Goal: Task Accomplishment & Management: Manage account settings

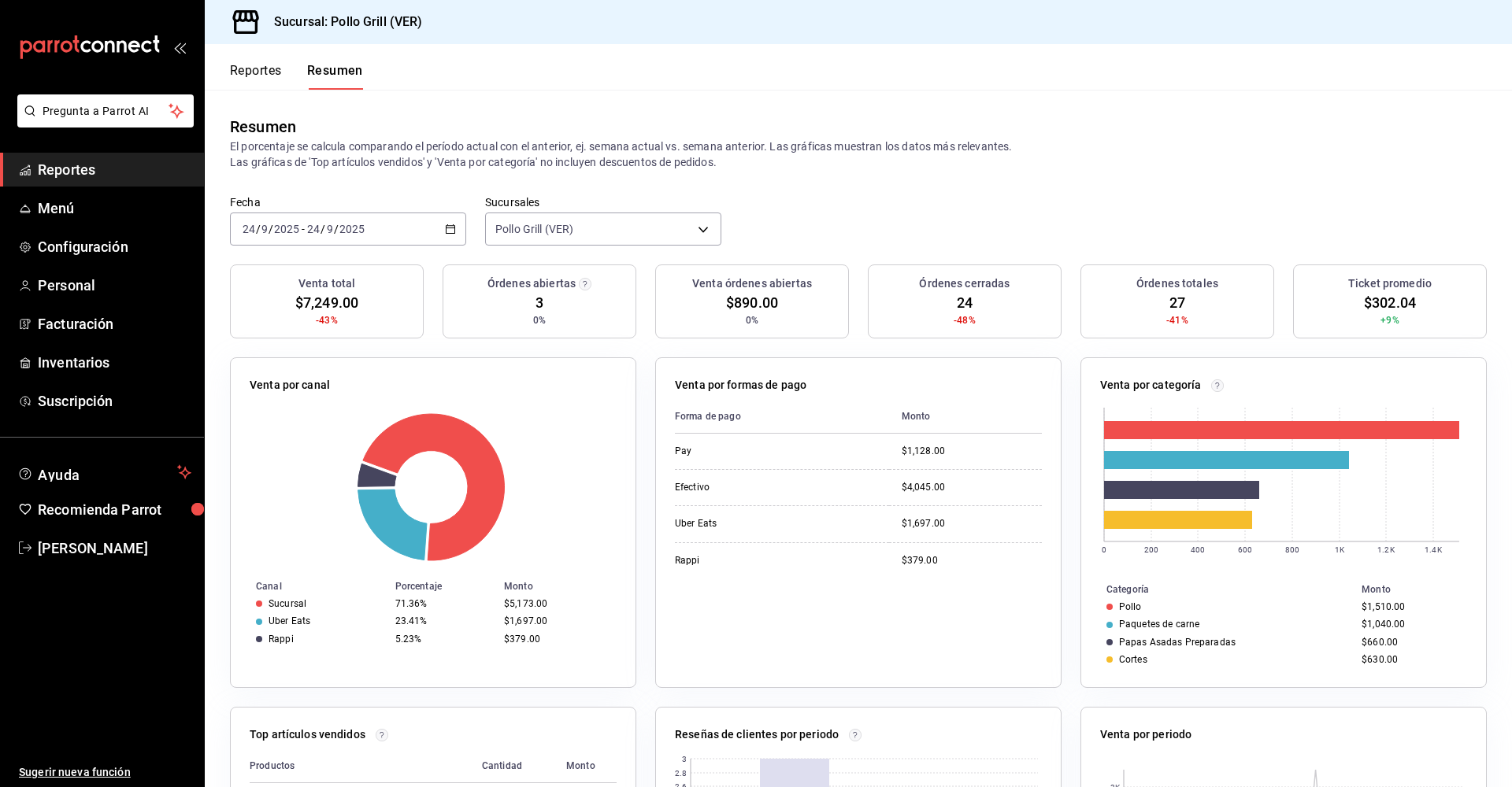
click at [450, 228] on \(Stroke\) "button" at bounding box center [451, 227] width 9 height 1
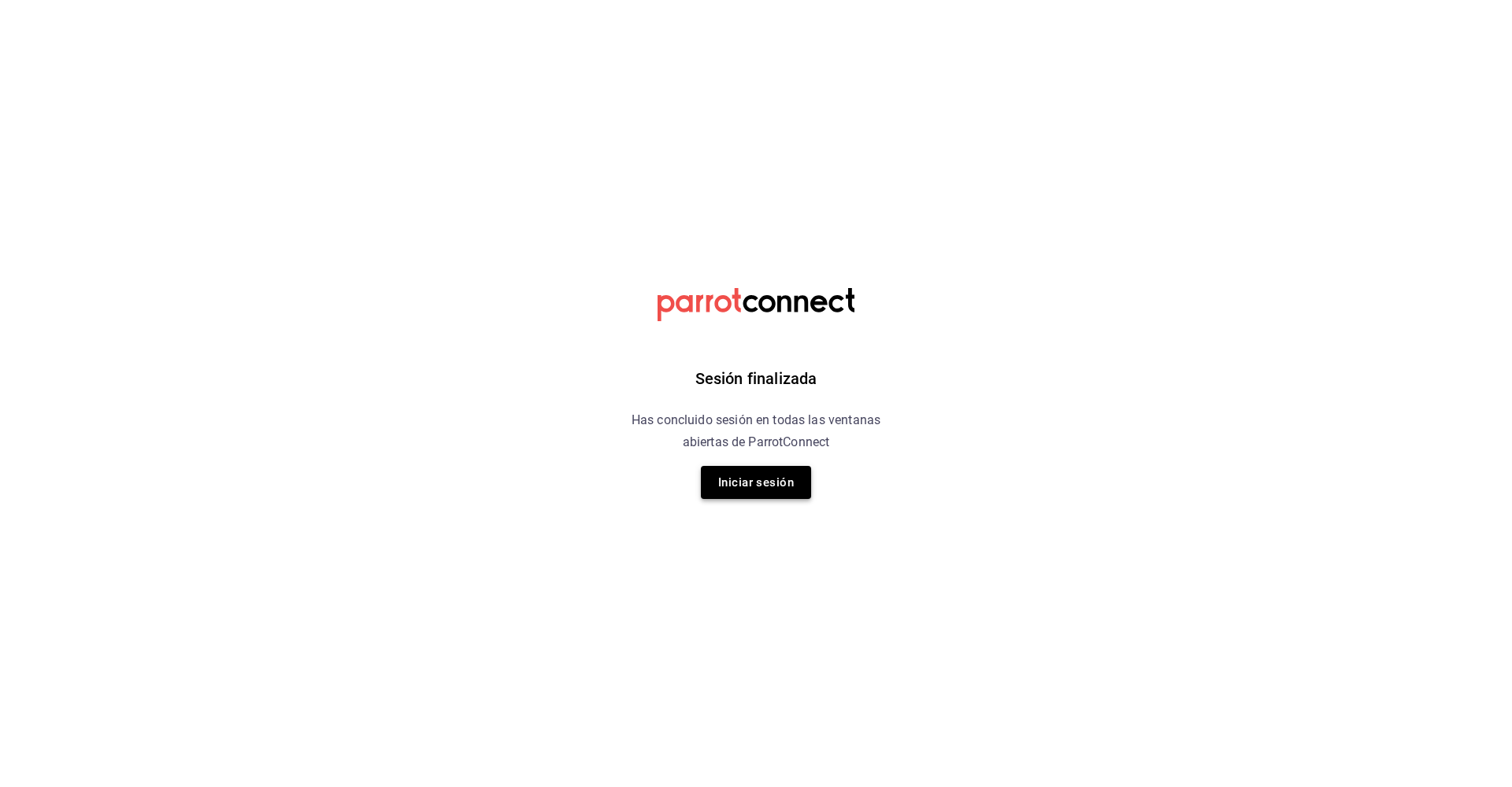
click at [766, 475] on button "Iniciar sesión" at bounding box center [756, 482] width 110 height 33
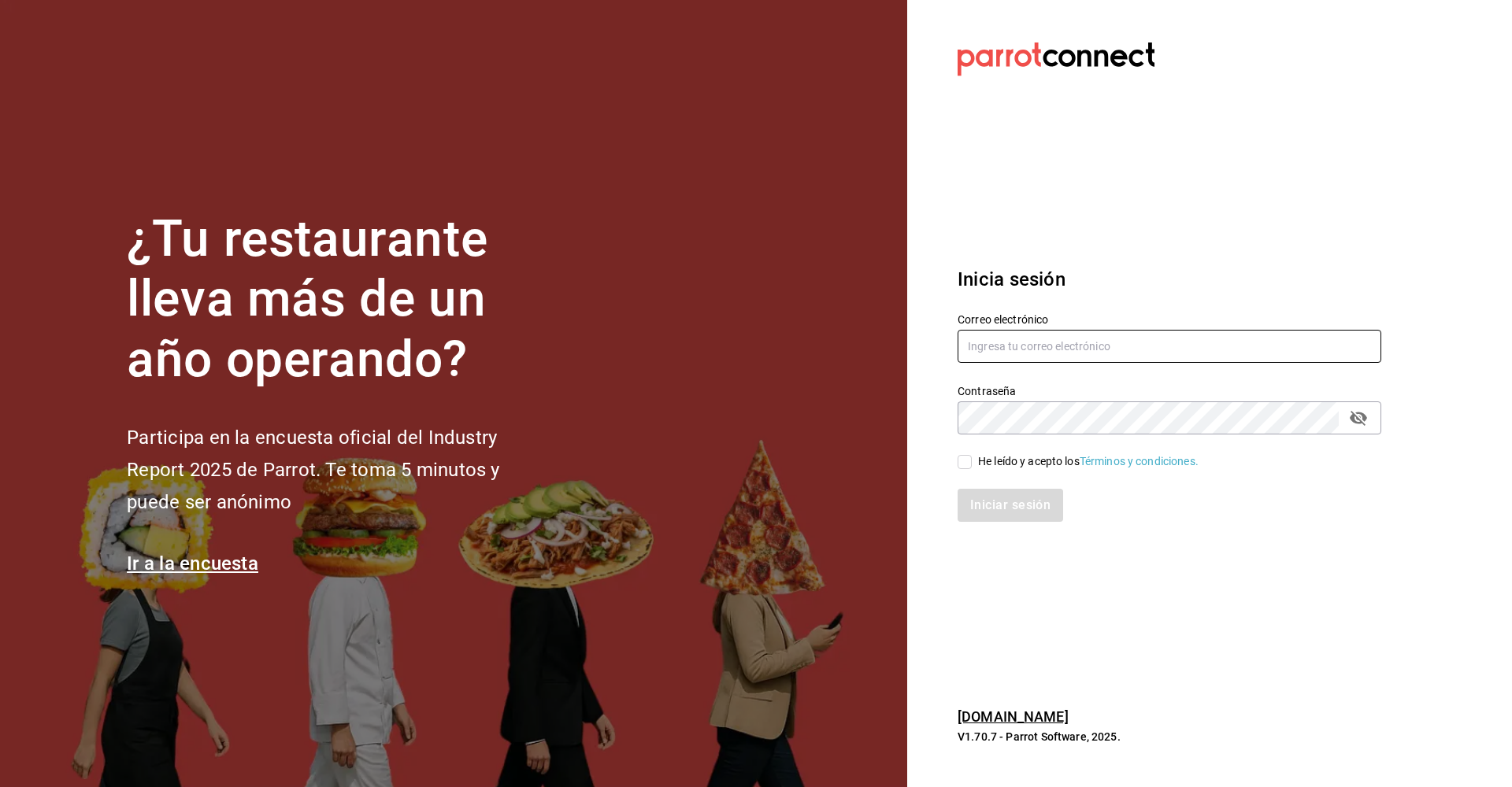
type input "[EMAIL_ADDRESS][DOMAIN_NAME]"
click at [967, 461] on input "He leído y acepto los Términos y condiciones." at bounding box center [965, 462] width 14 height 14
checkbox input "true"
click at [1008, 502] on button "Iniciar sesión" at bounding box center [1012, 505] width 107 height 33
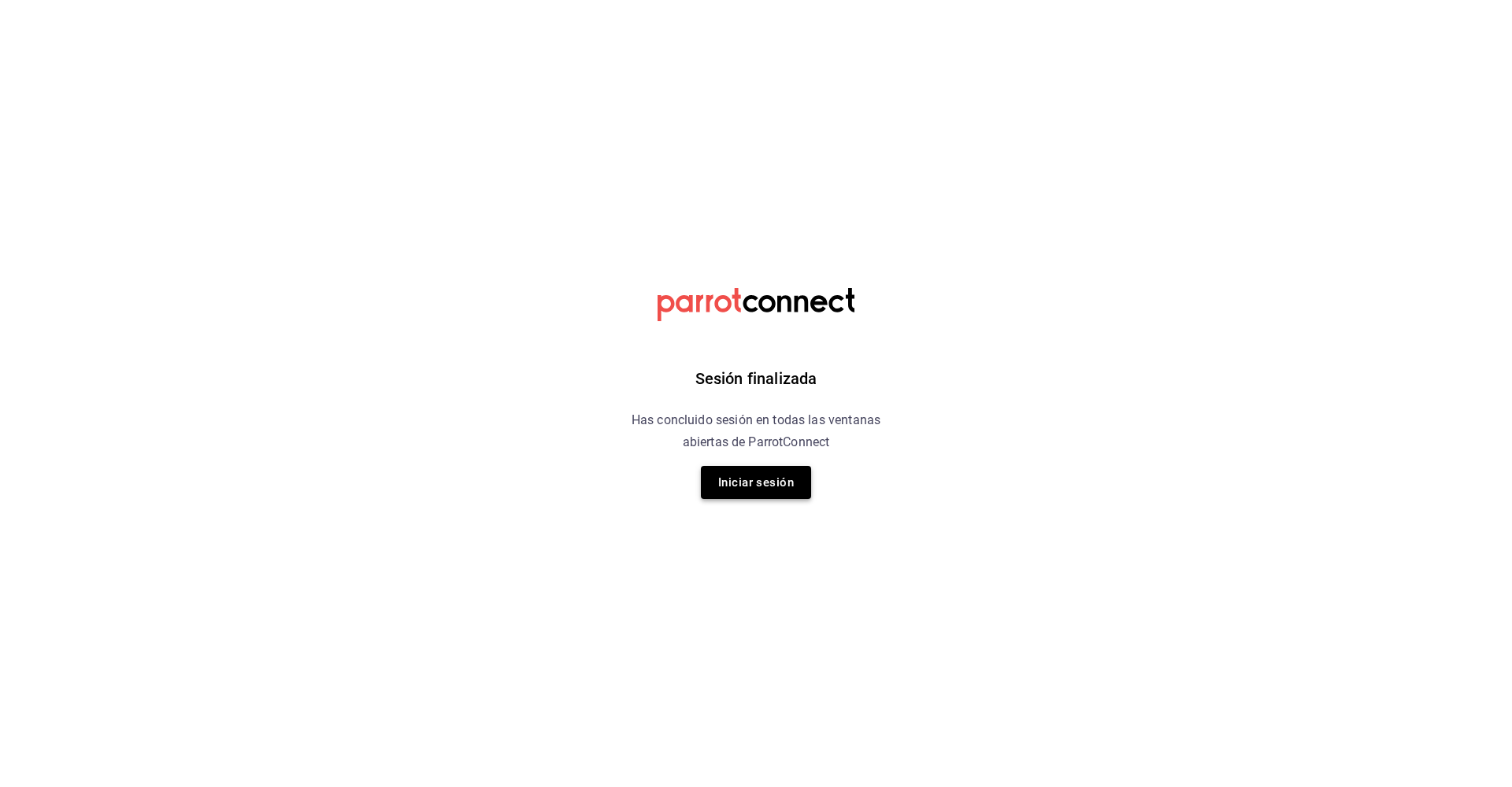
click at [771, 475] on button "Iniciar sesión" at bounding box center [756, 482] width 110 height 33
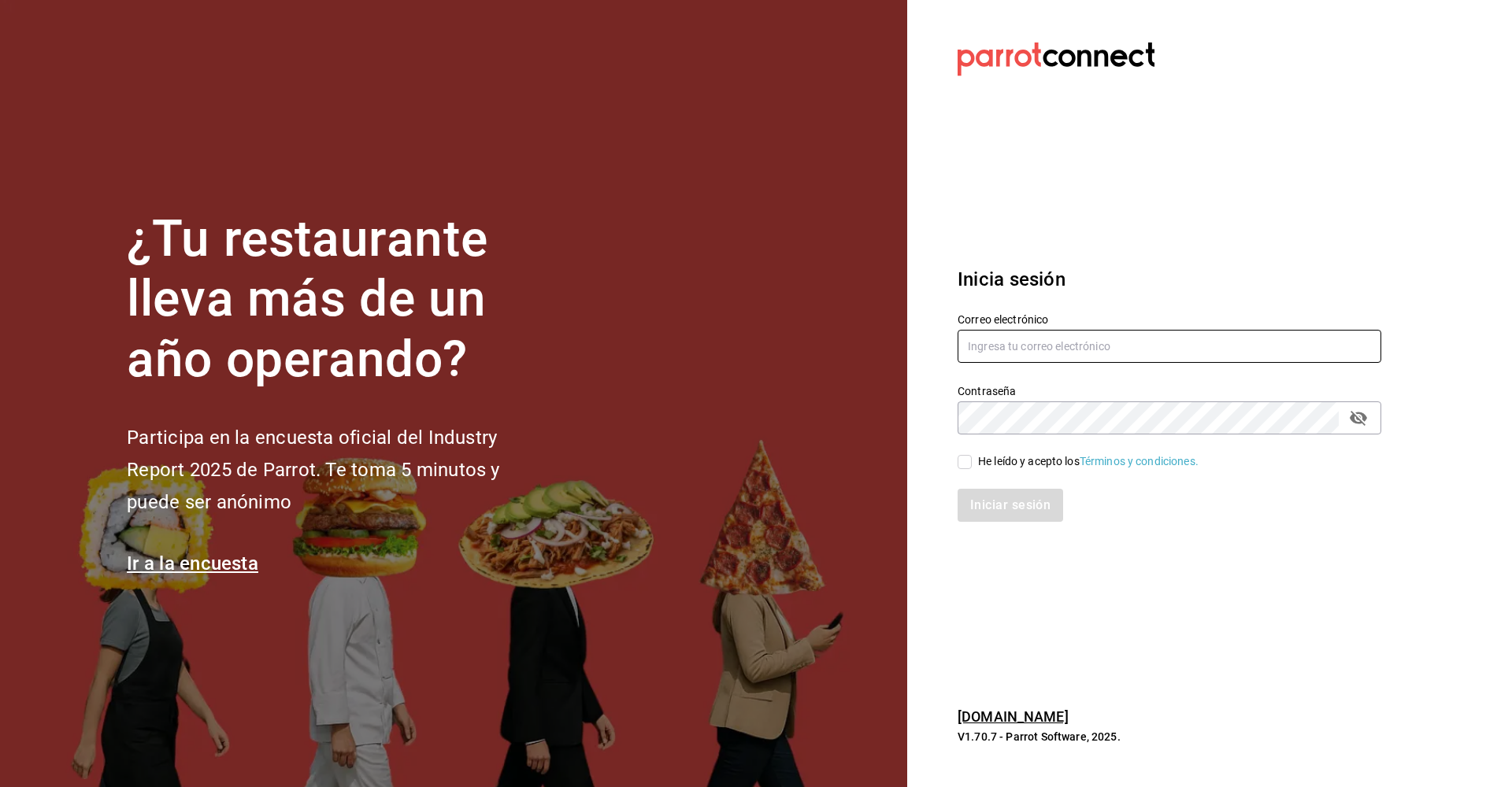
type input "[EMAIL_ADDRESS][DOMAIN_NAME]"
click at [963, 461] on input "He leído y acepto los Términos y condiciones." at bounding box center [965, 462] width 14 height 14
checkbox input "true"
click at [973, 503] on button "Iniciar sesión" at bounding box center [1012, 505] width 107 height 33
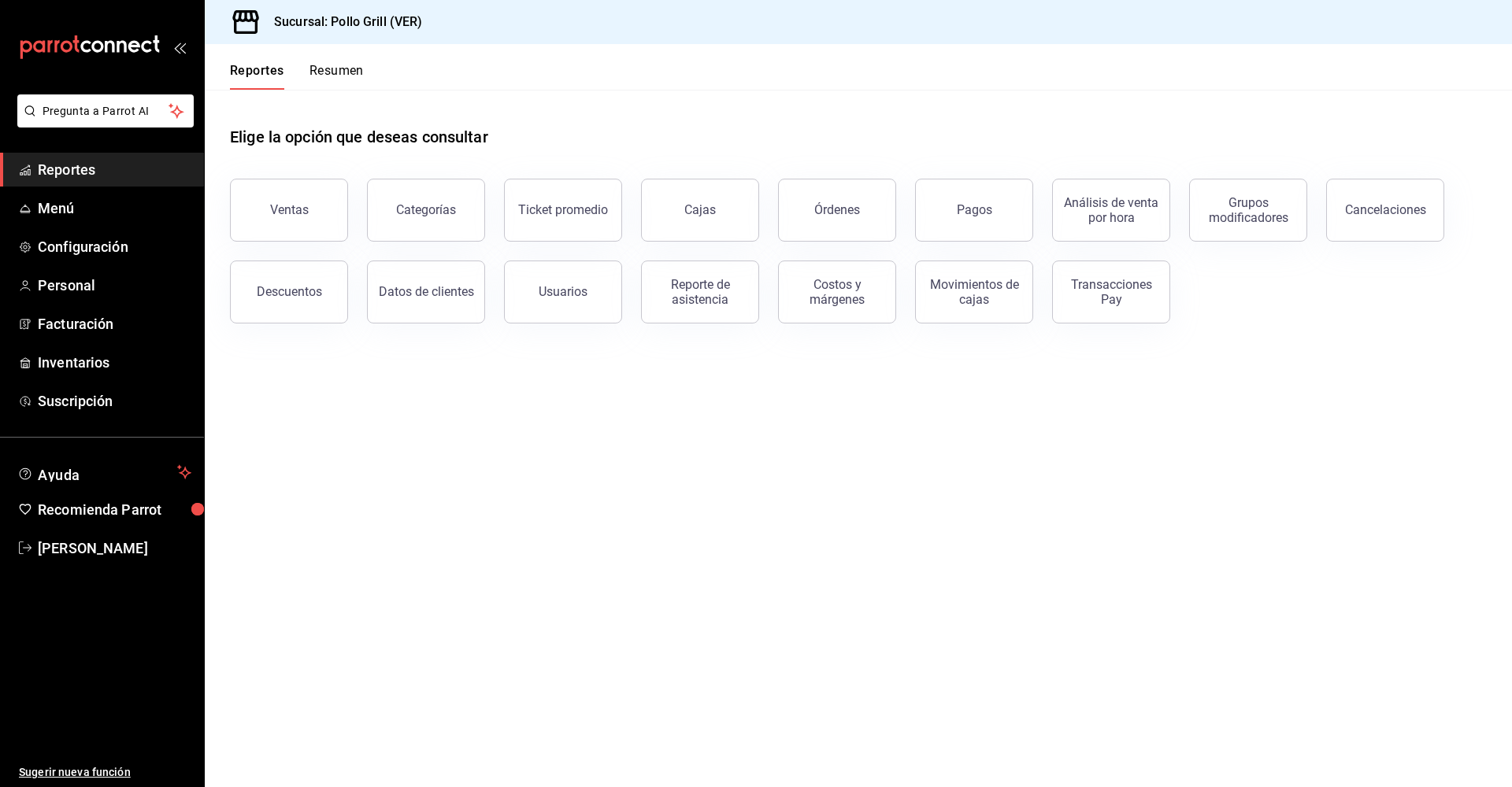
click at [346, 68] on button "Resumen" at bounding box center [337, 77] width 55 height 27
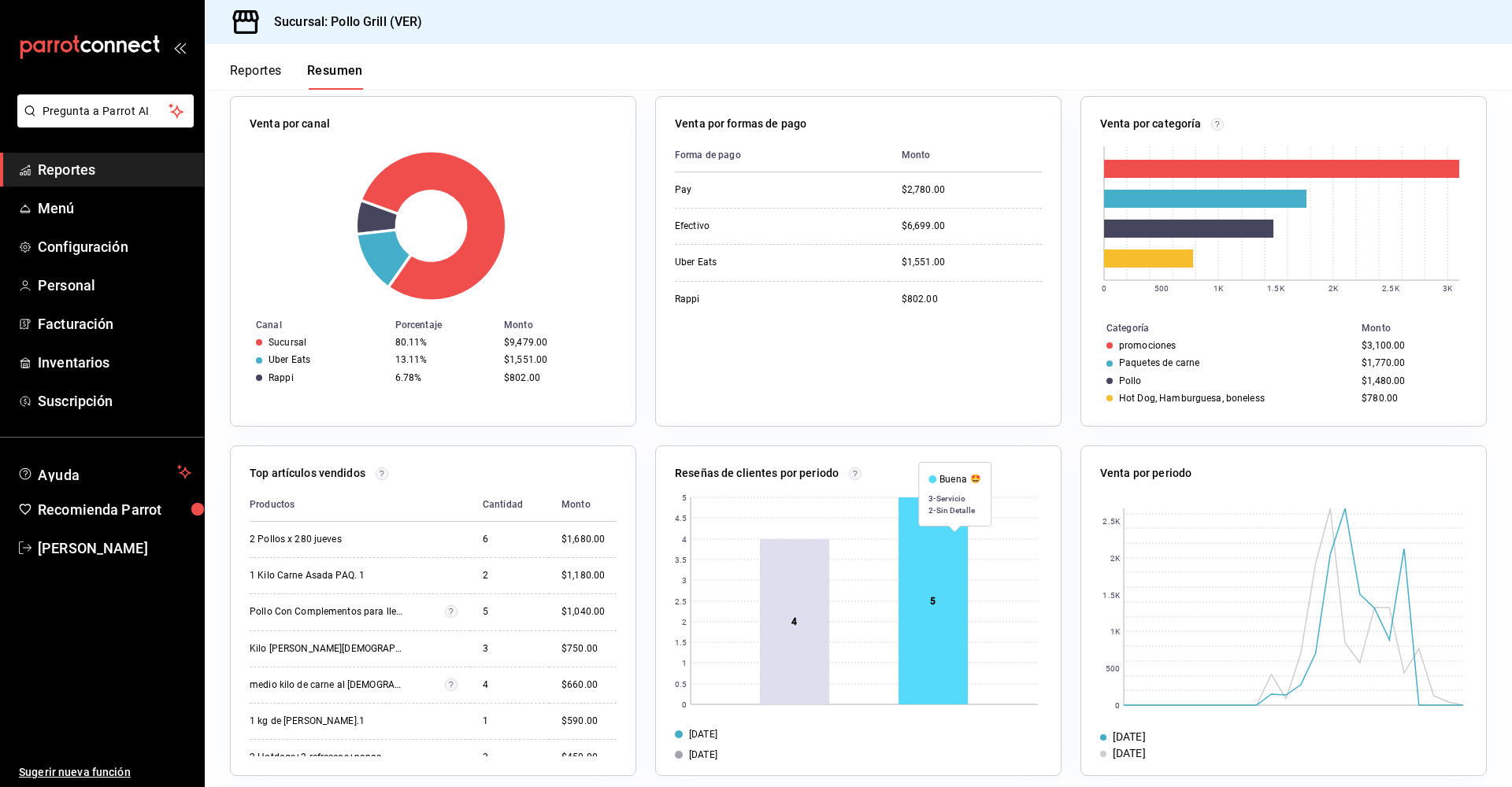
scroll to position [275, 0]
